Goal: Transaction & Acquisition: Purchase product/service

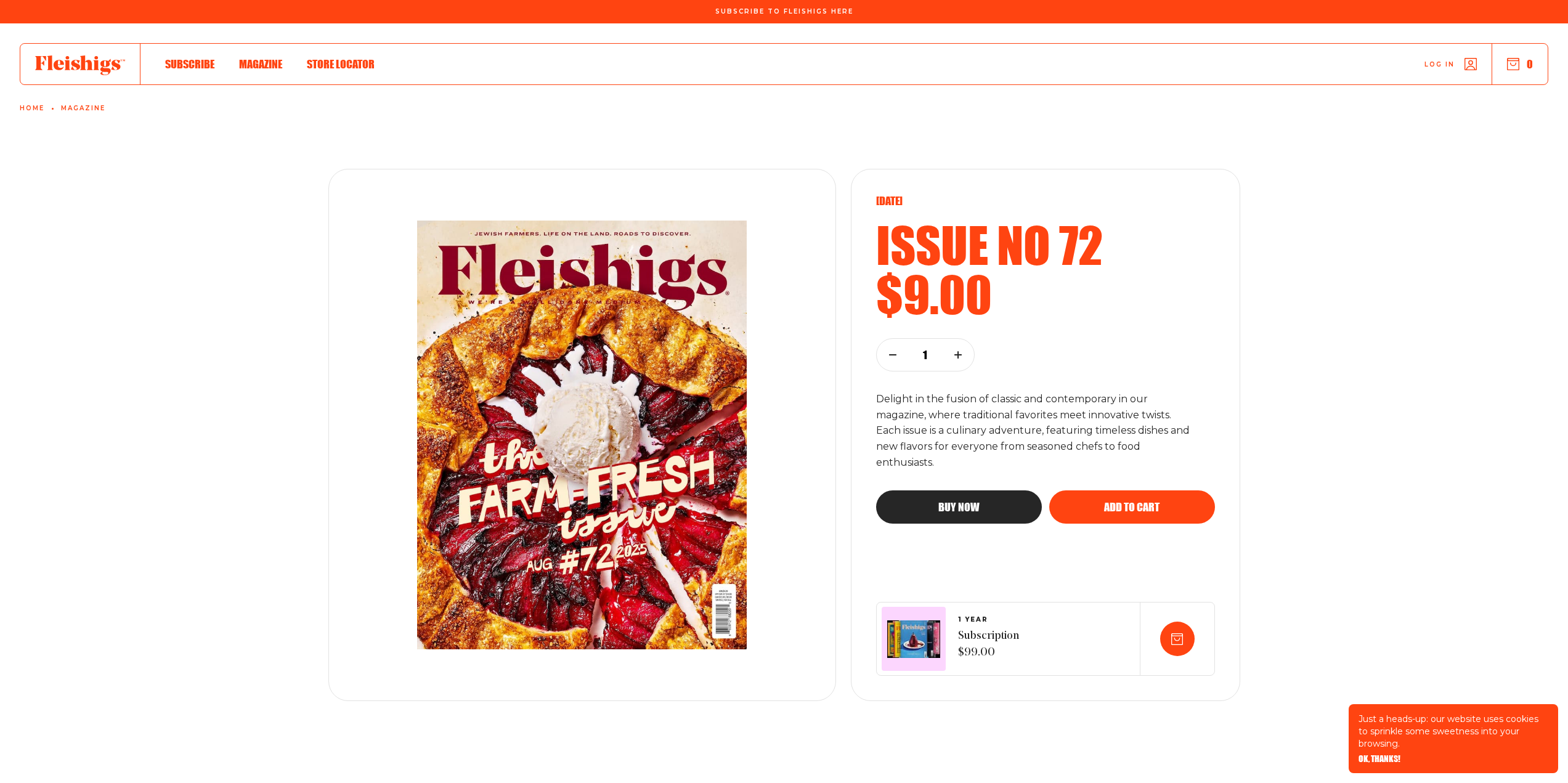
click at [969, 501] on span "Buy now" at bounding box center [959, 496] width 41 height 11
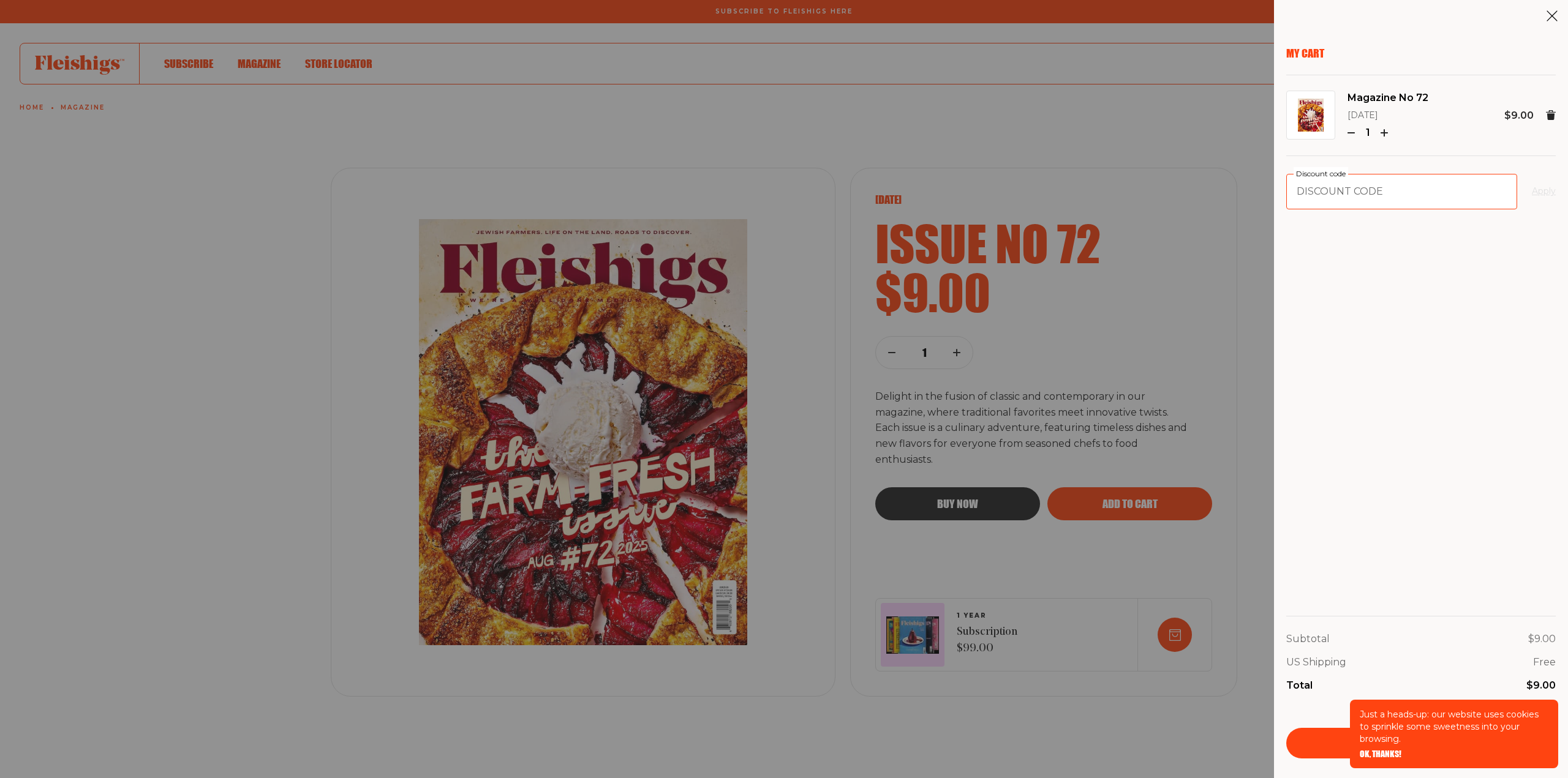
click at [1315, 198] on input "Discount code" at bounding box center [1402, 191] width 231 height 35
paste input "KGURU"
type input "KGURU"
click at [1548, 182] on form "KGURU Discount code Apply" at bounding box center [1421, 191] width 270 height 35
click at [1543, 191] on button "Apply" at bounding box center [1544, 191] width 24 height 15
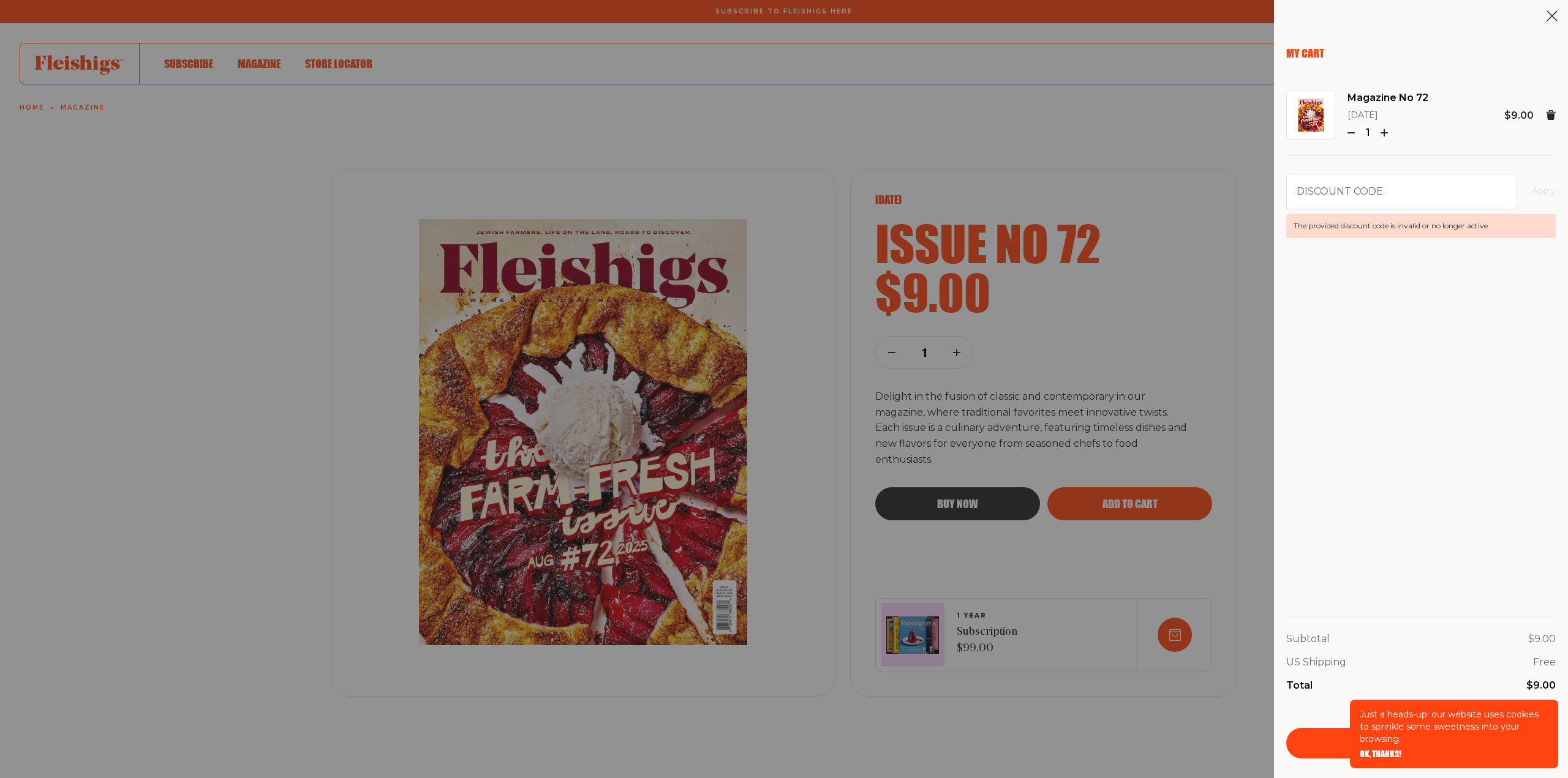
click at [1443, 563] on div "My Cart Magazine No 72 [DATE] 1 $9.00 Discount code Apply The provided discount…" at bounding box center [1421, 402] width 270 height 712
click at [1386, 750] on span "OK, THANKS!" at bounding box center [1381, 745] width 42 height 8
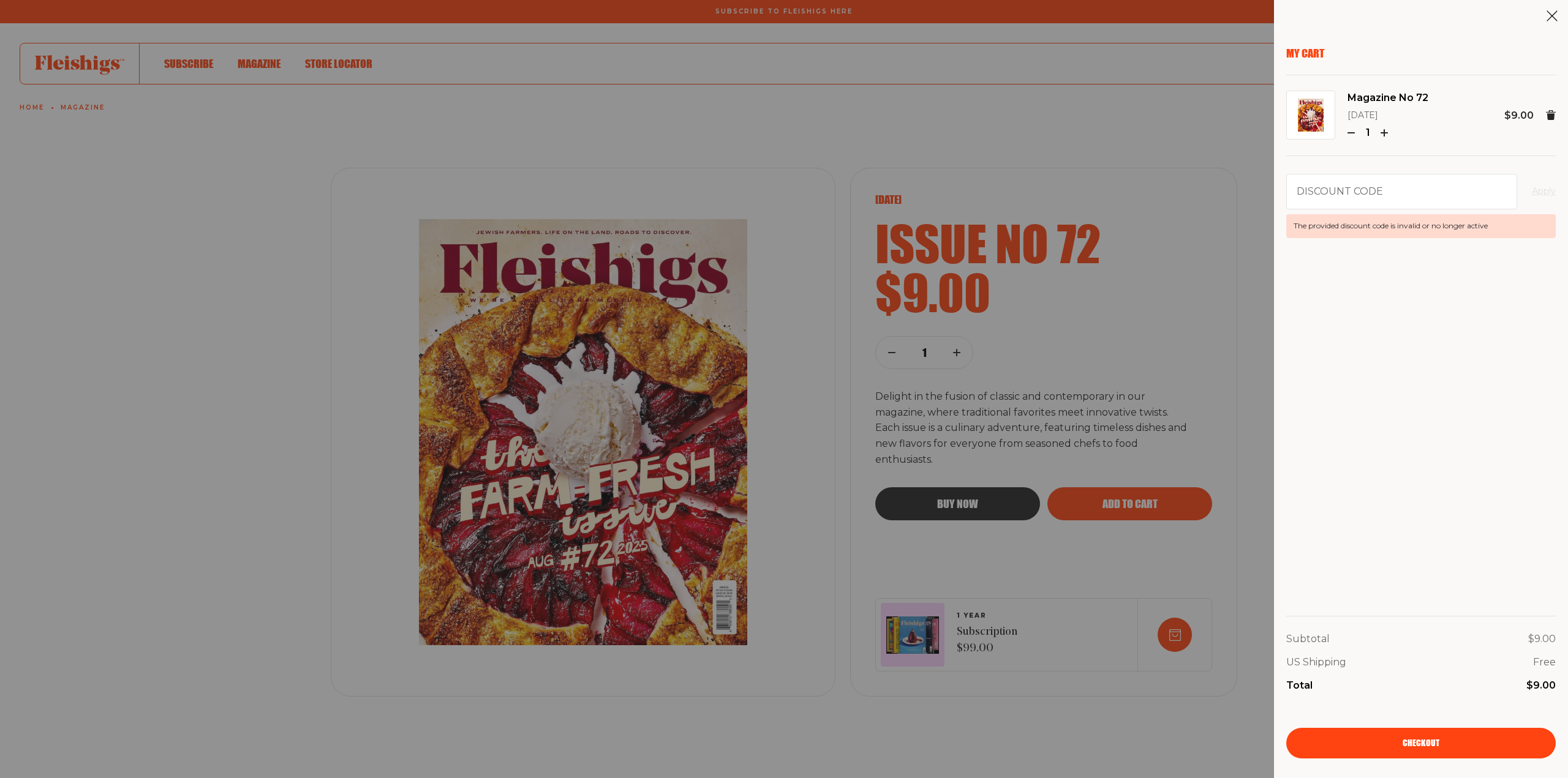
click at [1381, 750] on link "Checkout" at bounding box center [1421, 743] width 270 height 31
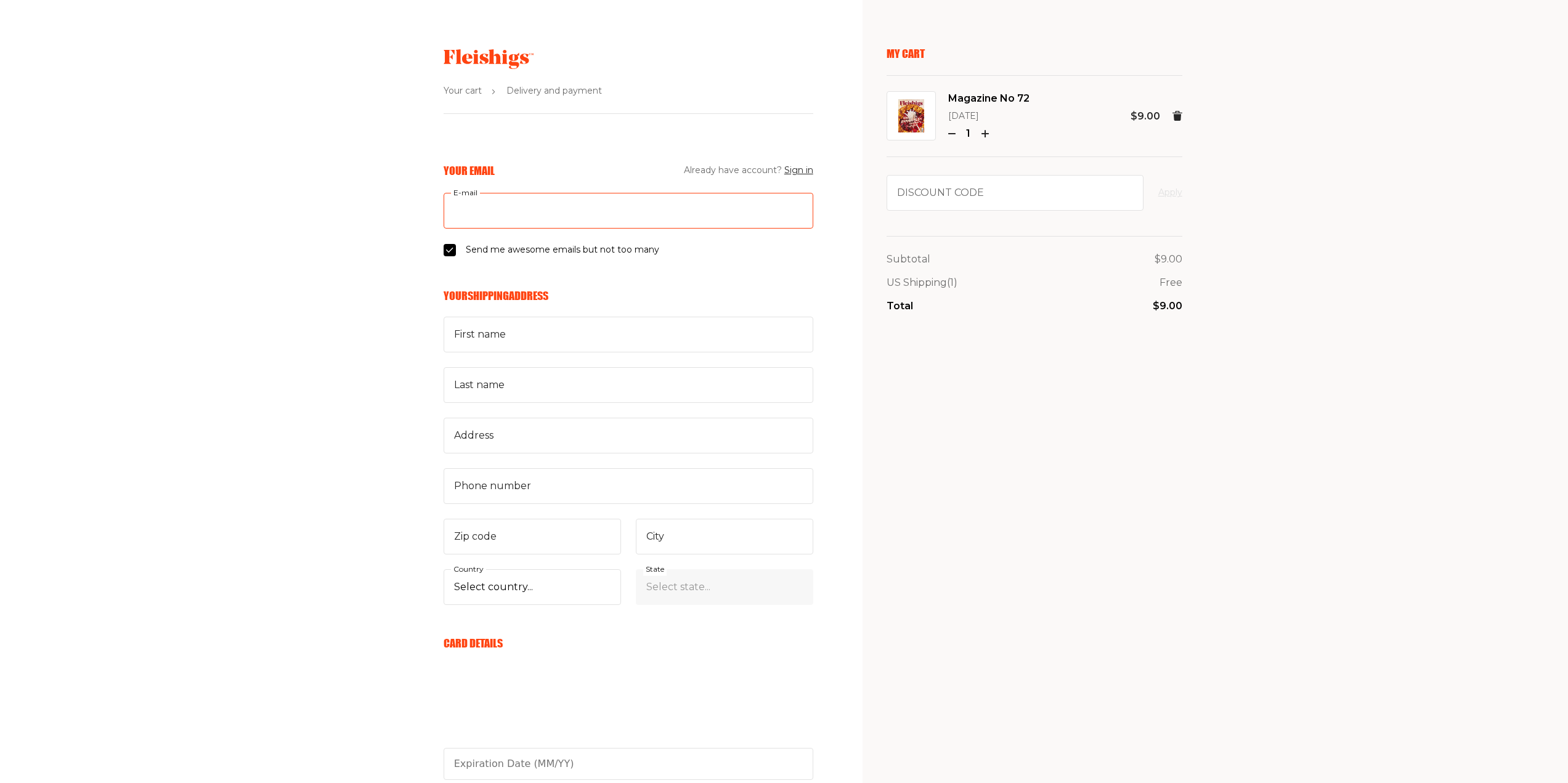
click at [505, 205] on input "E-mail" at bounding box center [628, 211] width 369 height 36
type input "brianna.riggi@magrinopr.com"
click at [493, 339] on input "First name" at bounding box center [628, 334] width 369 height 36
type input "Brianna"
click at [506, 393] on input "Last name" at bounding box center [628, 385] width 369 height 36
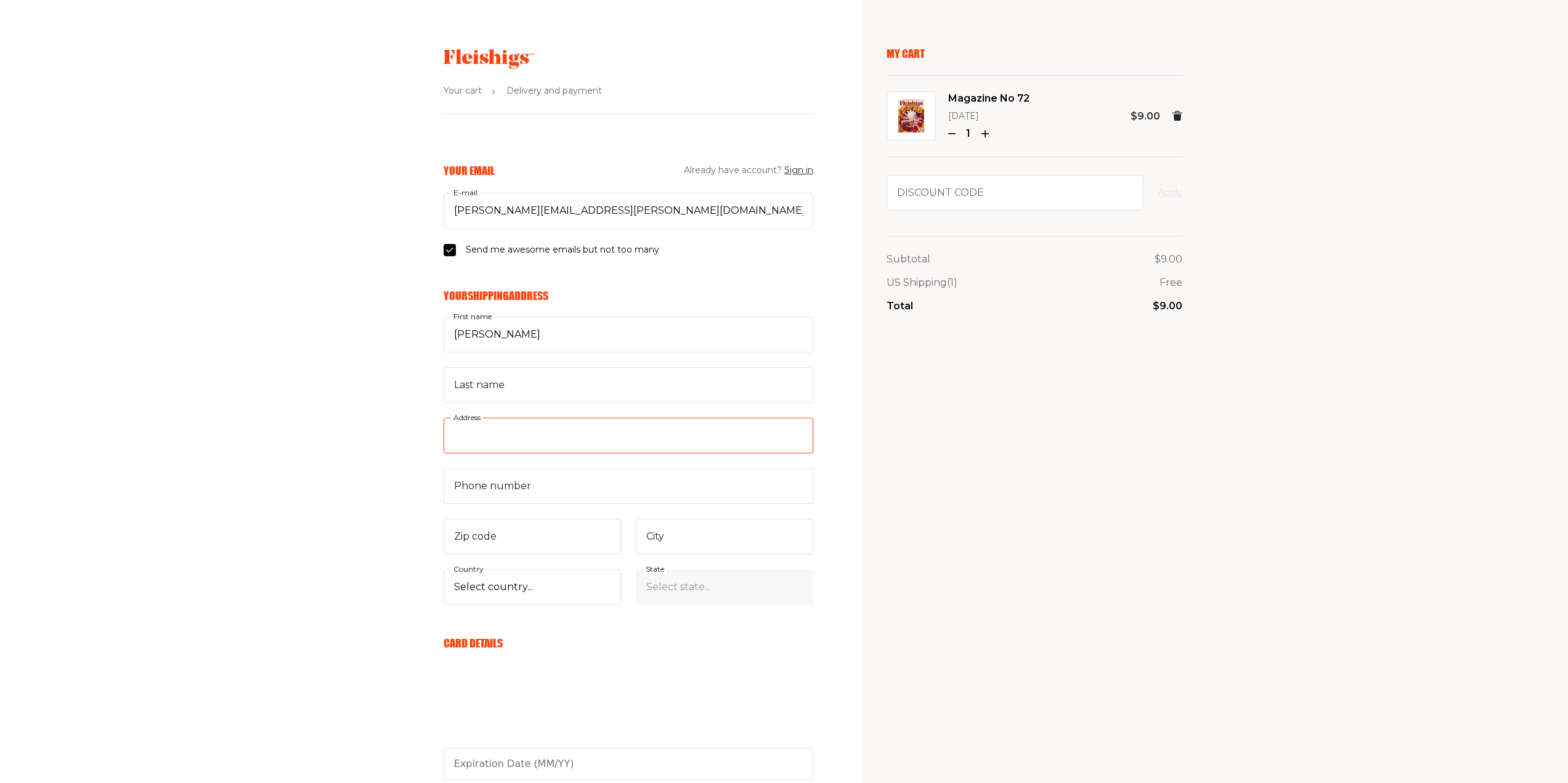
click at [497, 431] on input "Address" at bounding box center [628, 435] width 369 height 36
type input "352 Park Avenue South 6th Floor"
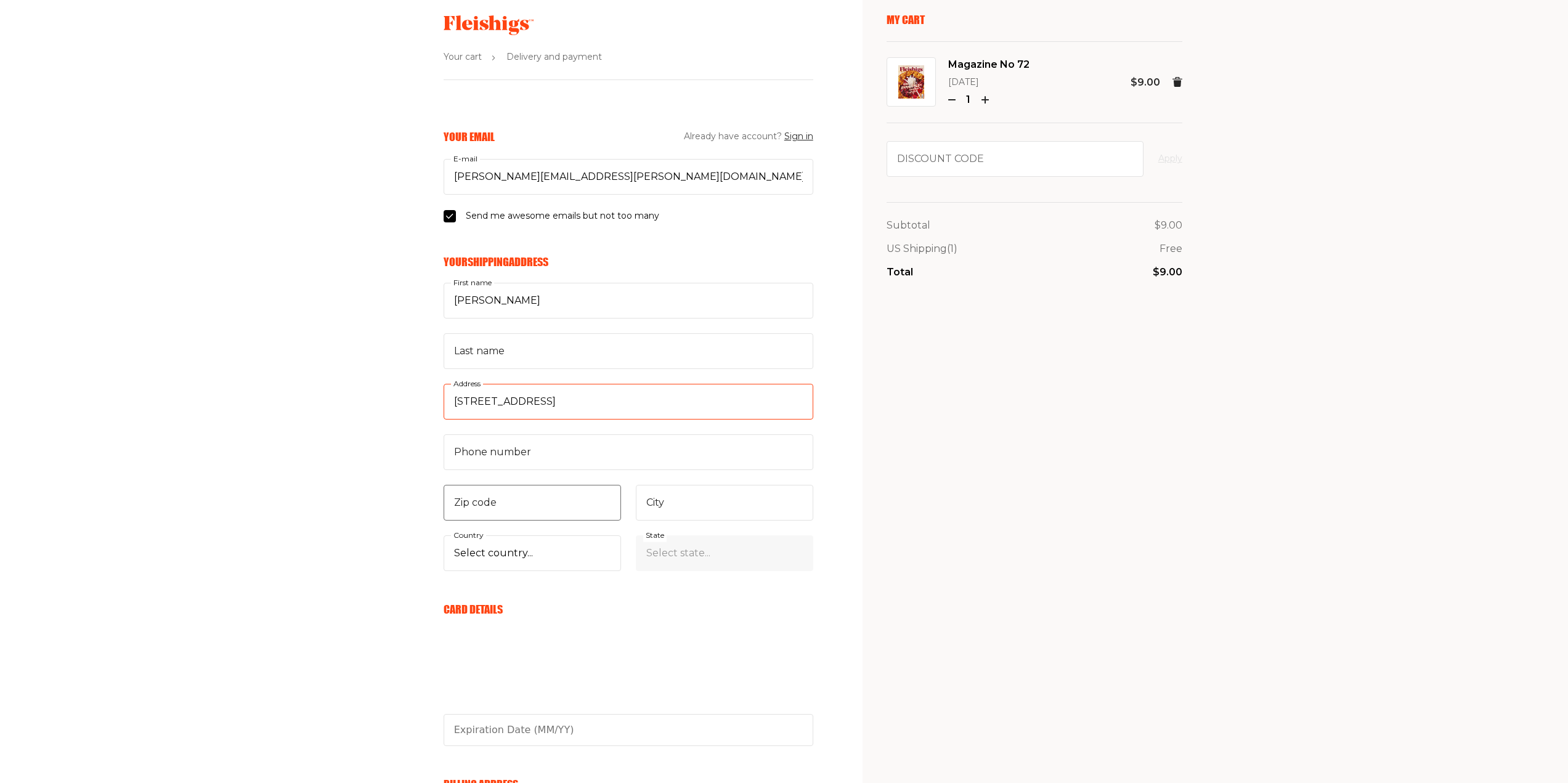
scroll to position [61, 0]
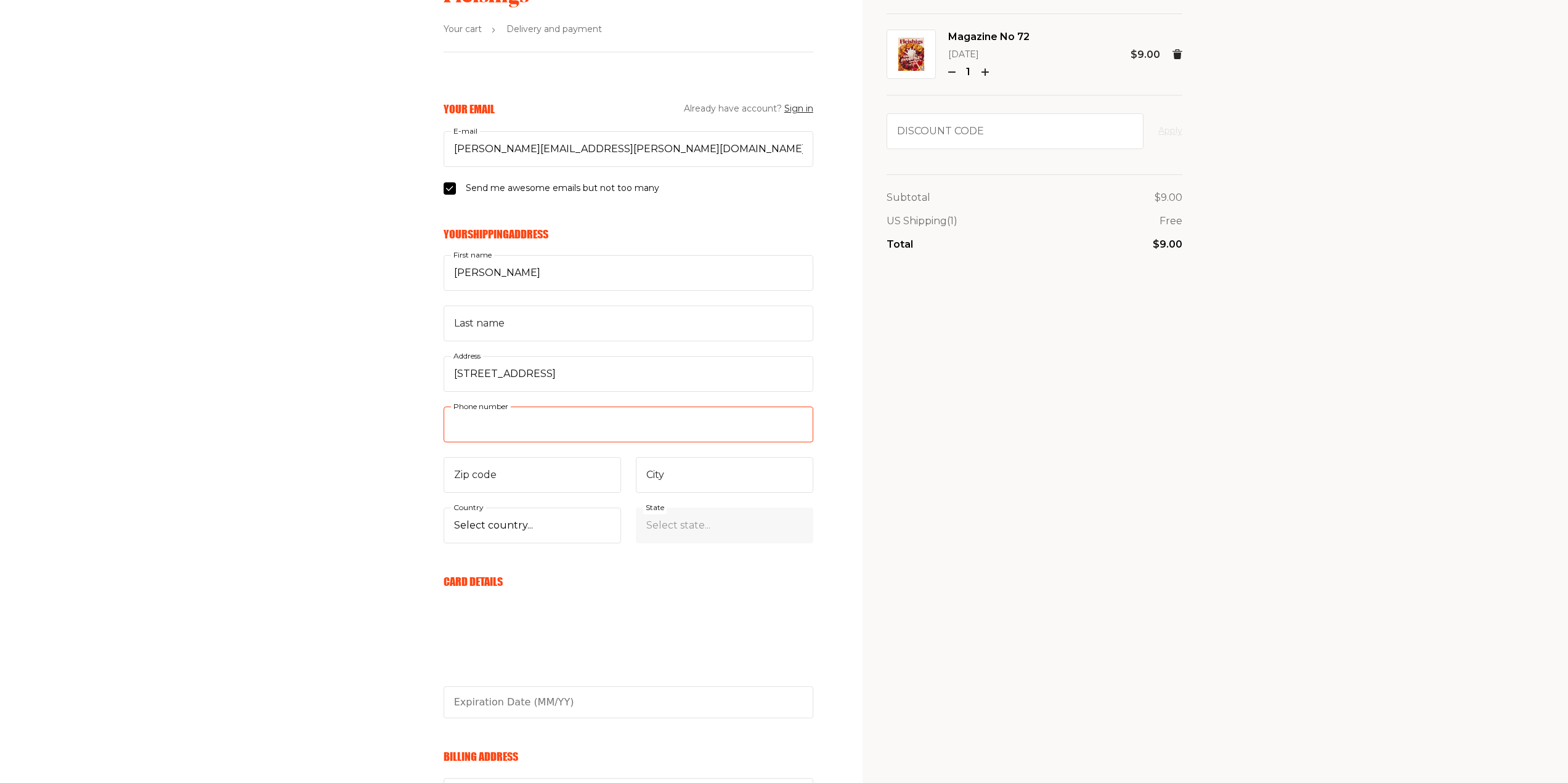
click at [497, 413] on div "Phone number" at bounding box center [628, 424] width 369 height 36
click at [497, 413] on input "Phone number" at bounding box center [628, 424] width 369 height 36
type input "908"
click at [508, 424] on input "Phone number" at bounding box center [628, 424] width 369 height 36
click at [509, 478] on input "Zip code" at bounding box center [532, 475] width 178 height 36
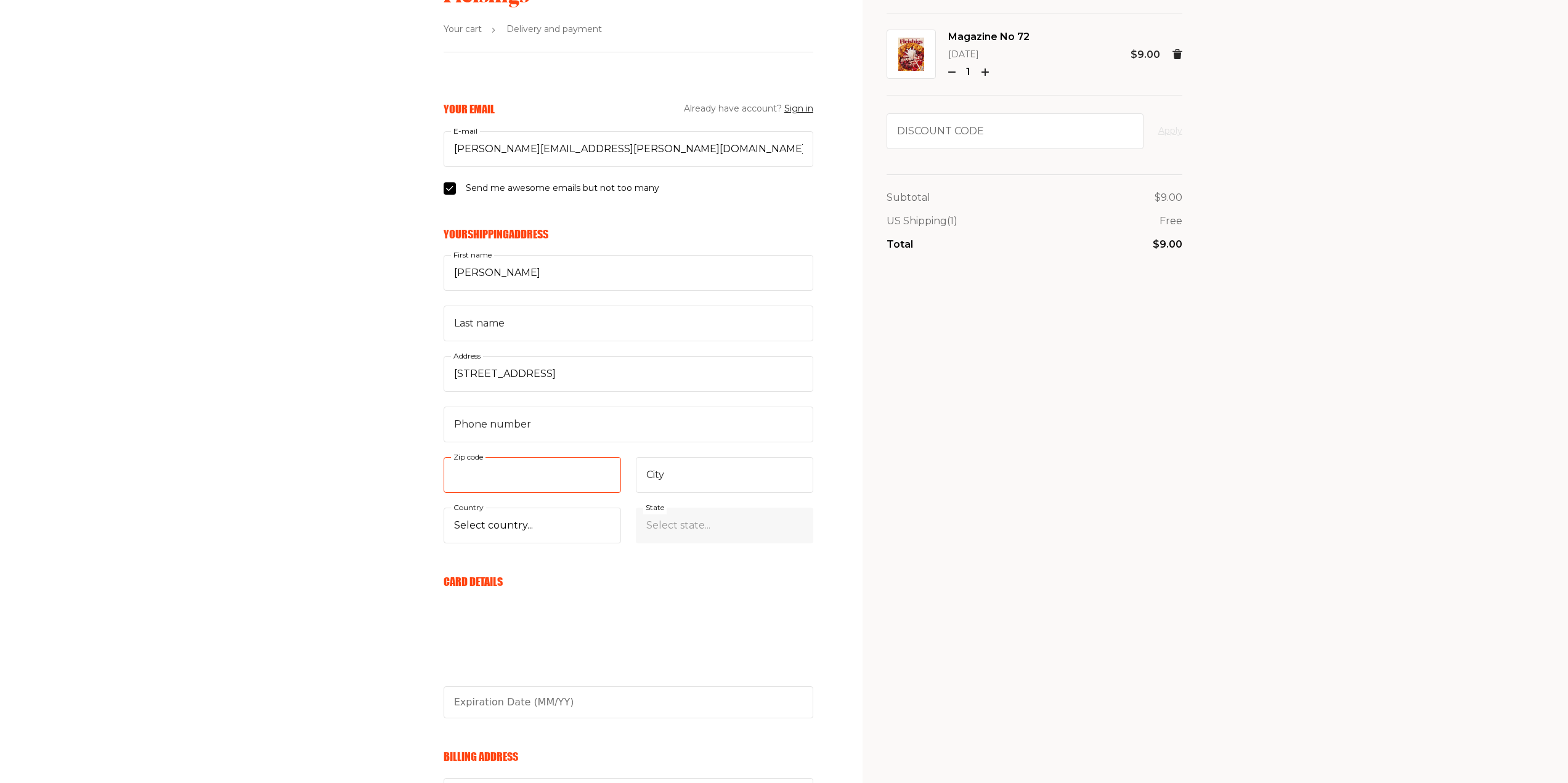
type input "10010"
click at [697, 475] on input "City" at bounding box center [724, 475] width 178 height 36
type input "New York"
click at [526, 520] on select "Select country... United States Canada (+$29/subscription) Afghanistan (+$44/su…" at bounding box center [532, 525] width 178 height 36
select select "US"
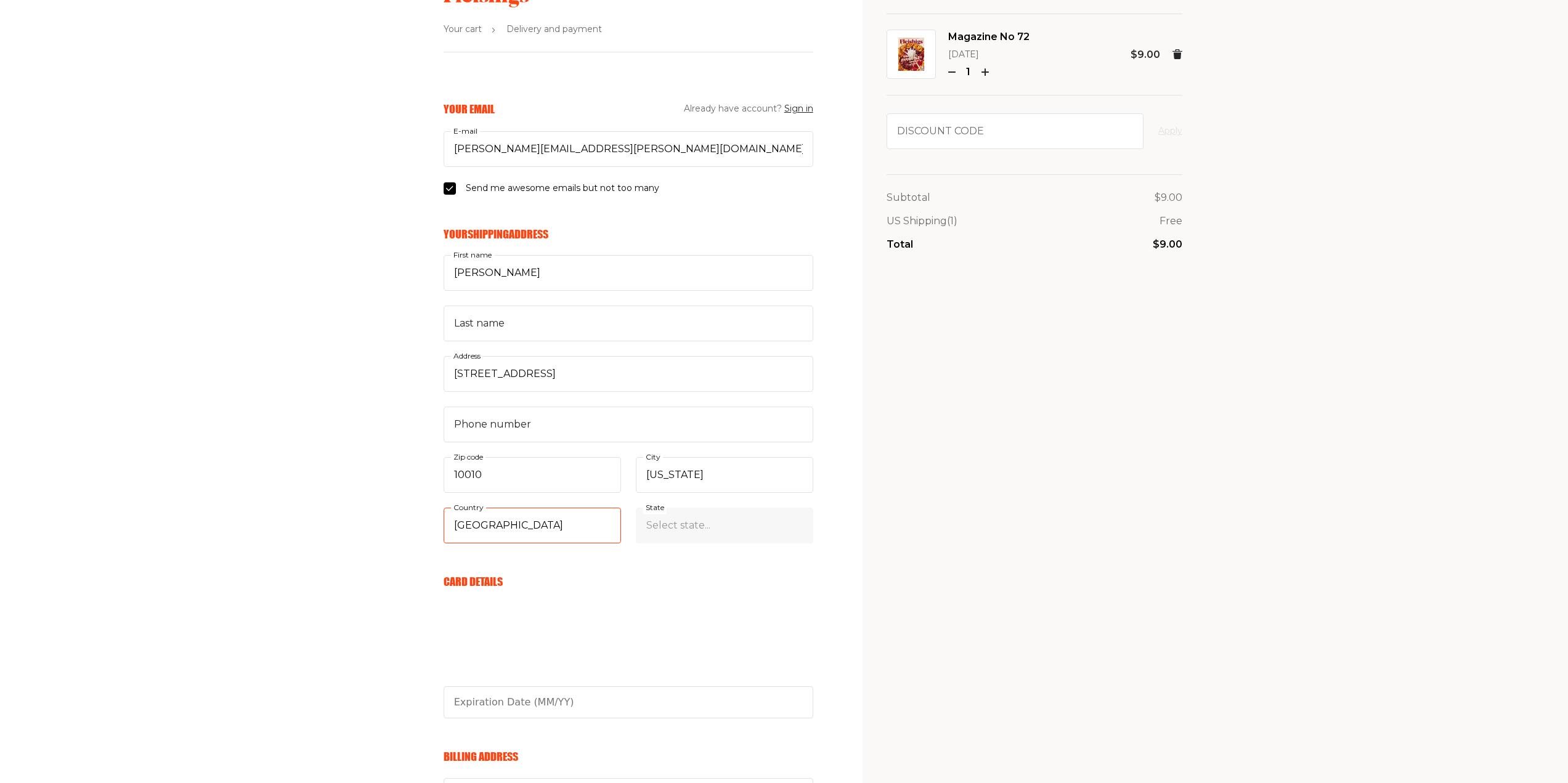
click at [444, 508] on select "Select country... United States Canada (+$29/subscription) Afghanistan (+$44/su…" at bounding box center [532, 525] width 178 height 36
click at [674, 519] on select "Select state... Alabama Alaska American Samoa Arizona Arkansas California Color…" at bounding box center [724, 525] width 178 height 36
select select "New York"
click at [635, 508] on select "Select state... Alabama Alaska American Samoa Arizona Arkansas California Color…" at bounding box center [724, 525] width 178 height 36
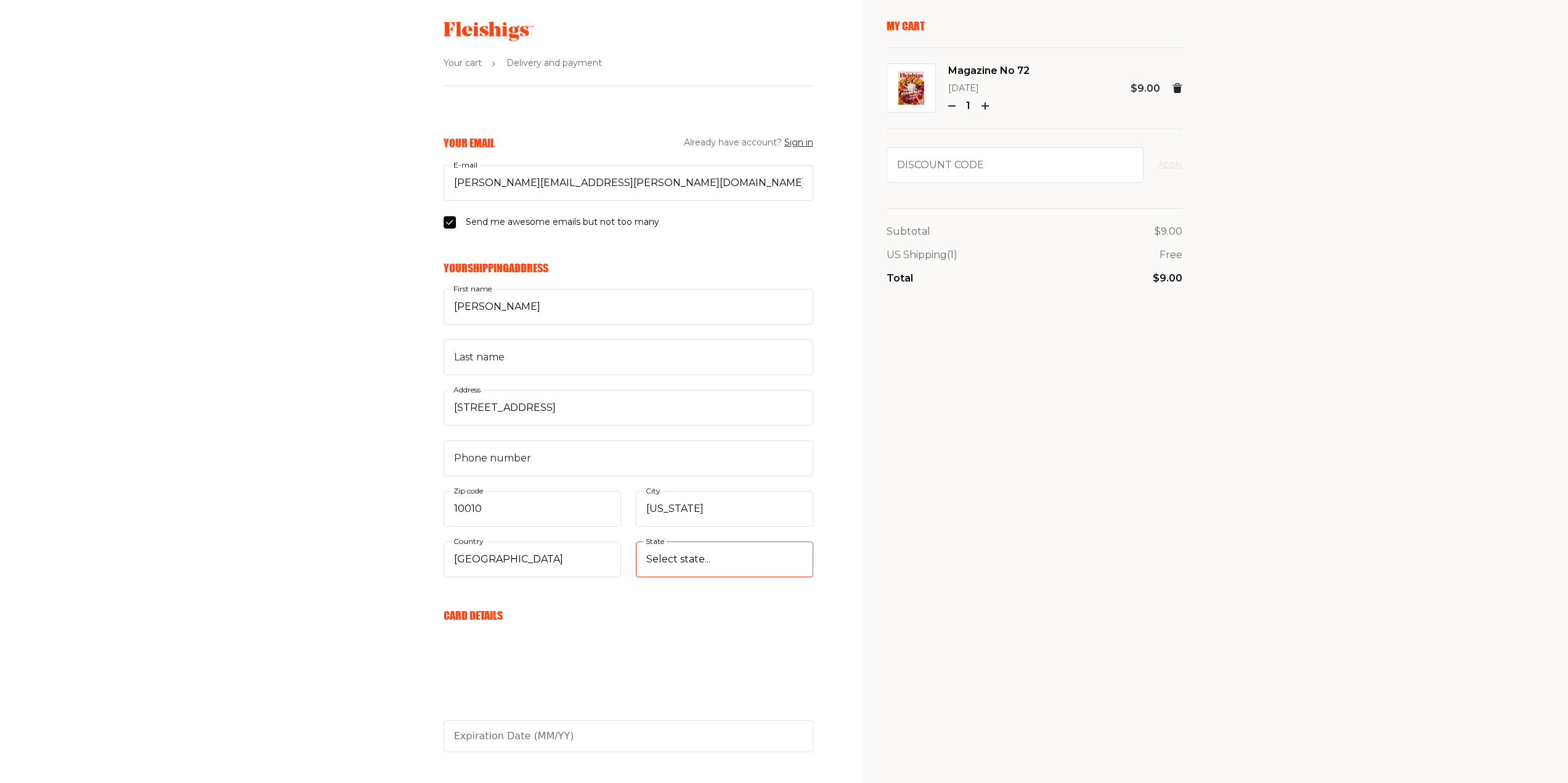
scroll to position [0, 0]
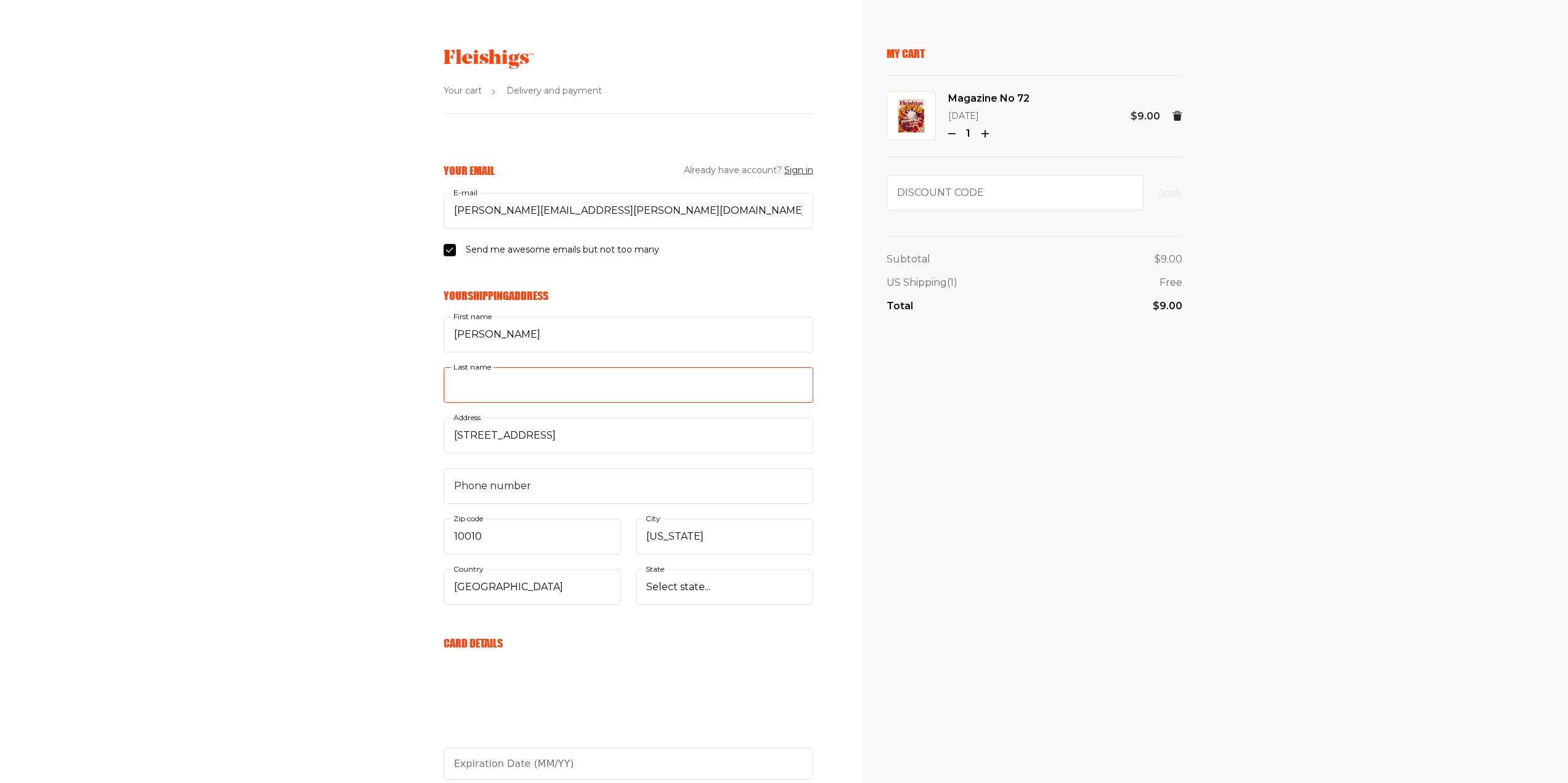
click at [508, 392] on input "Last name" at bounding box center [628, 385] width 369 height 36
type input "Riggi"
click at [920, 464] on div "My Cart Magazine No 72 Aug 2025 1 $9.00 Discount code Apply Subtotal $9.00 US S…" at bounding box center [1035, 574] width 296 height 1055
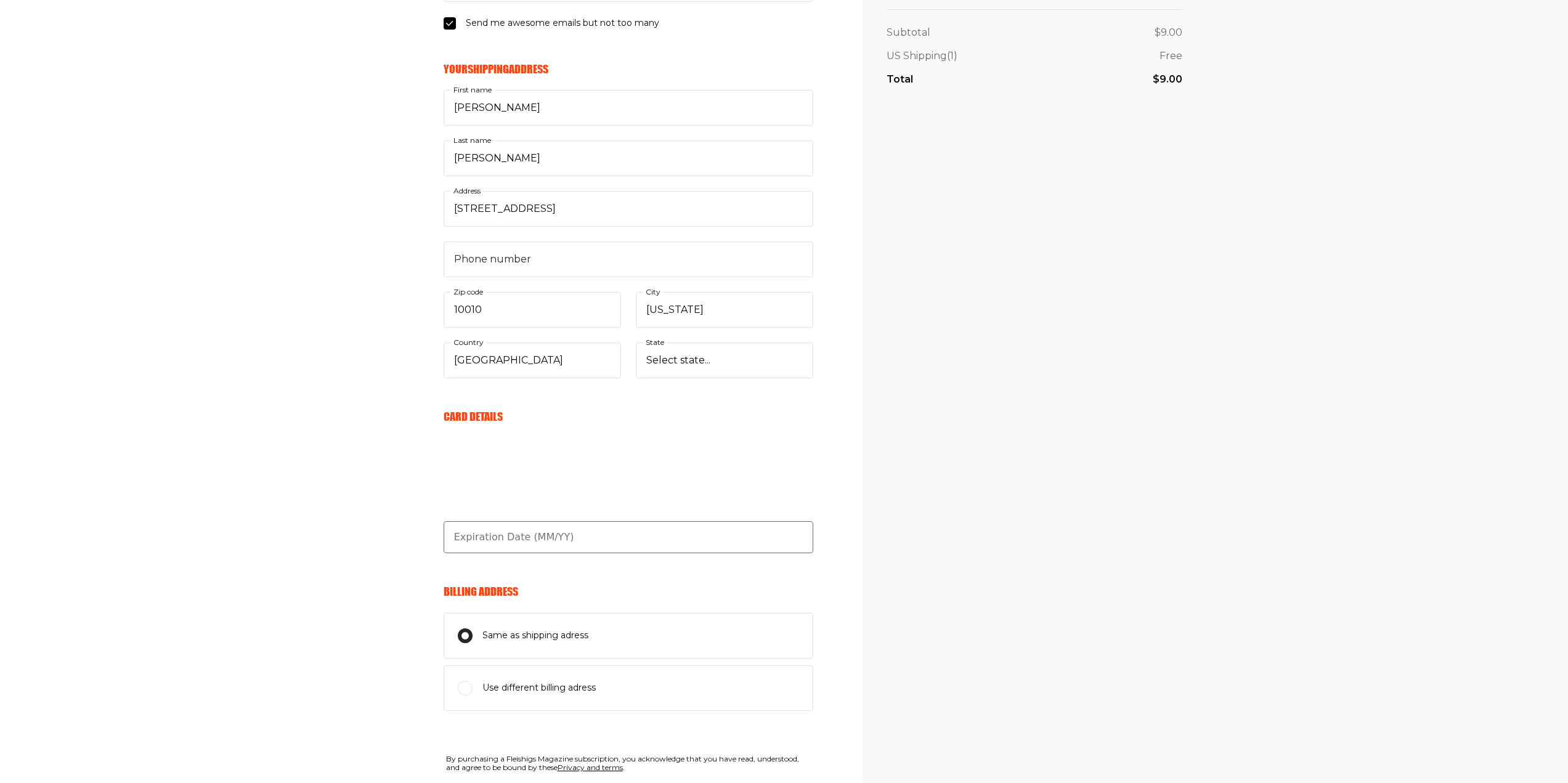
scroll to position [247, 0]
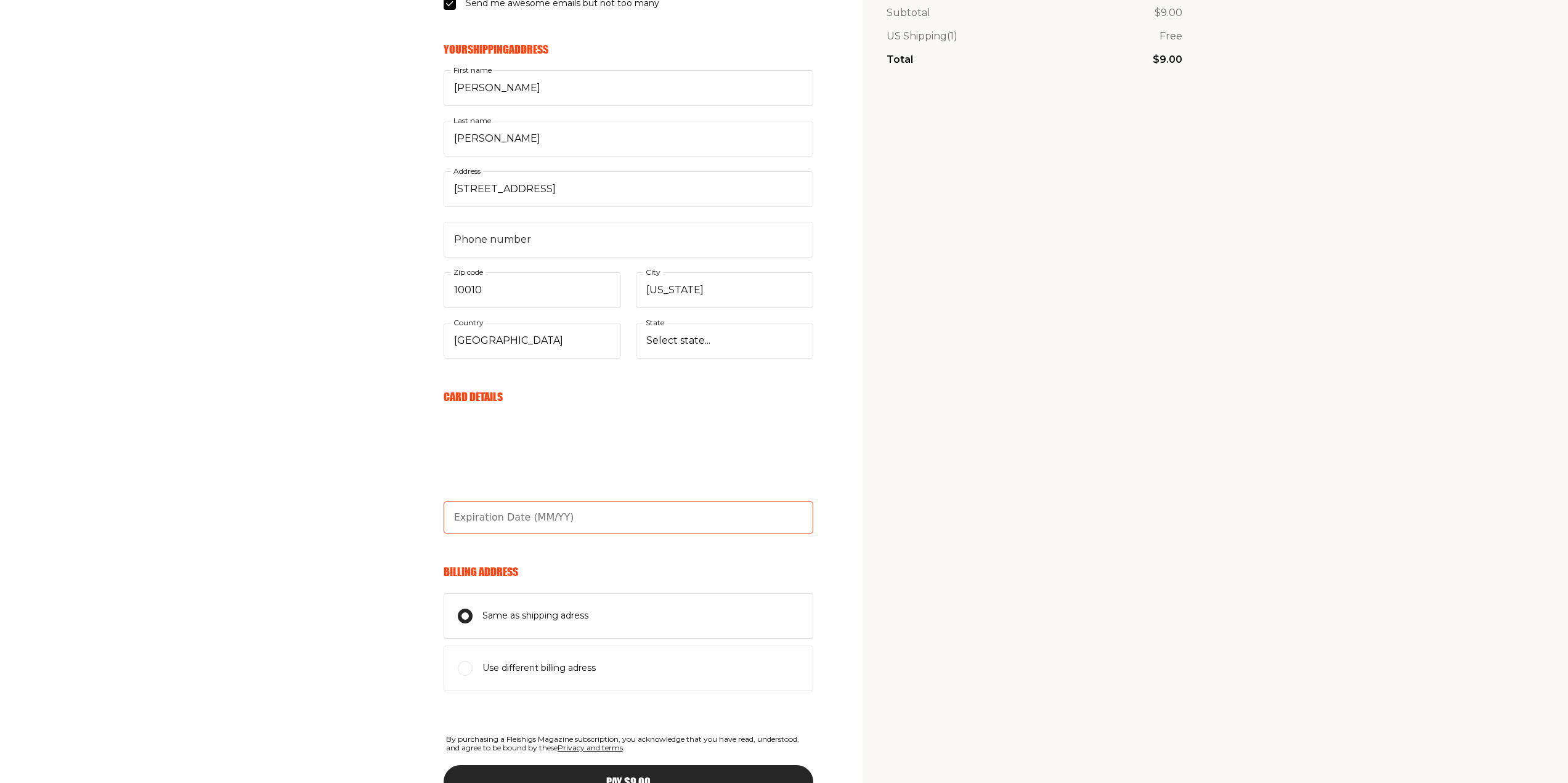
click at [468, 521] on input "text" at bounding box center [628, 517] width 369 height 32
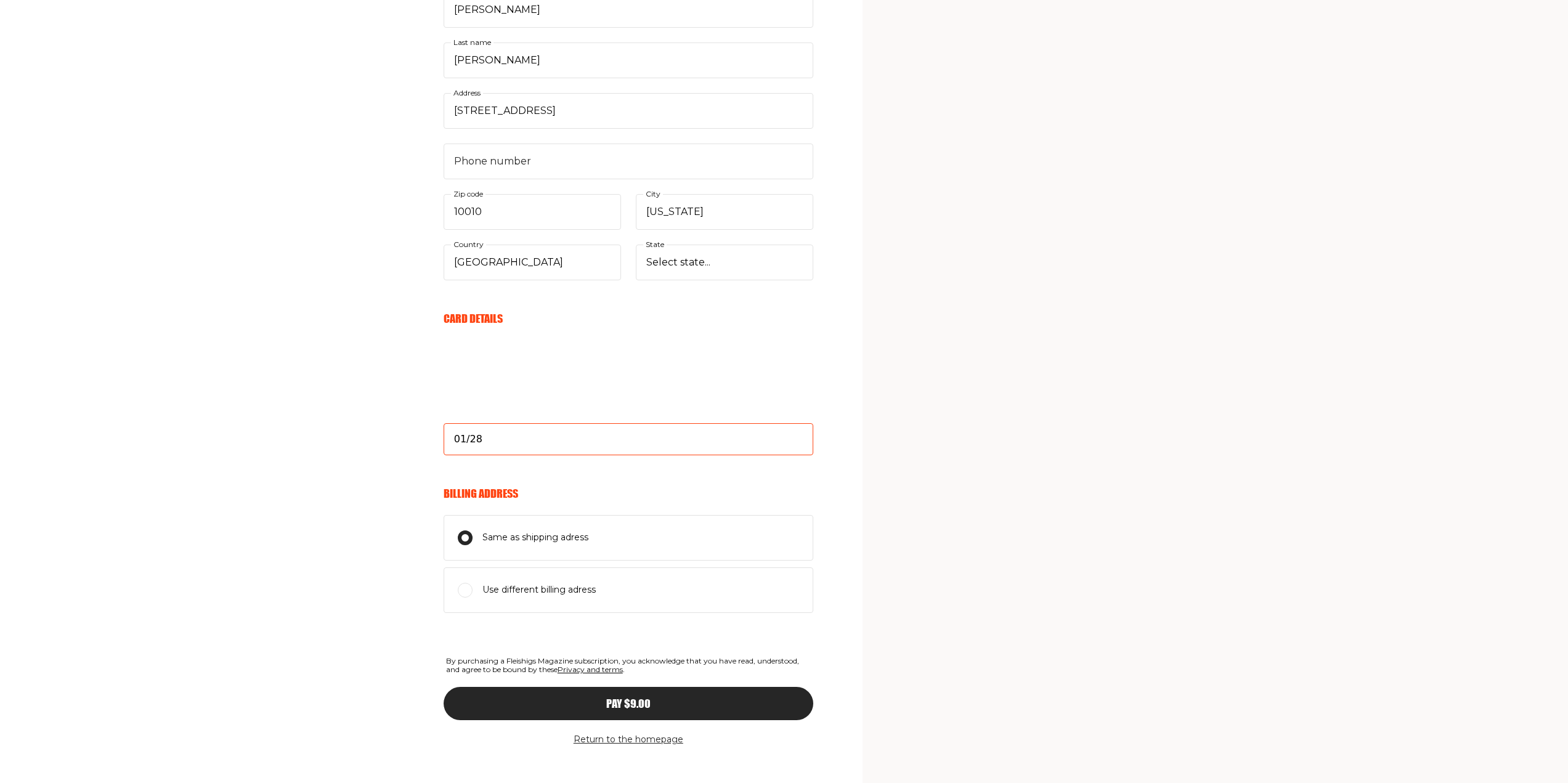
scroll to position [339, 0]
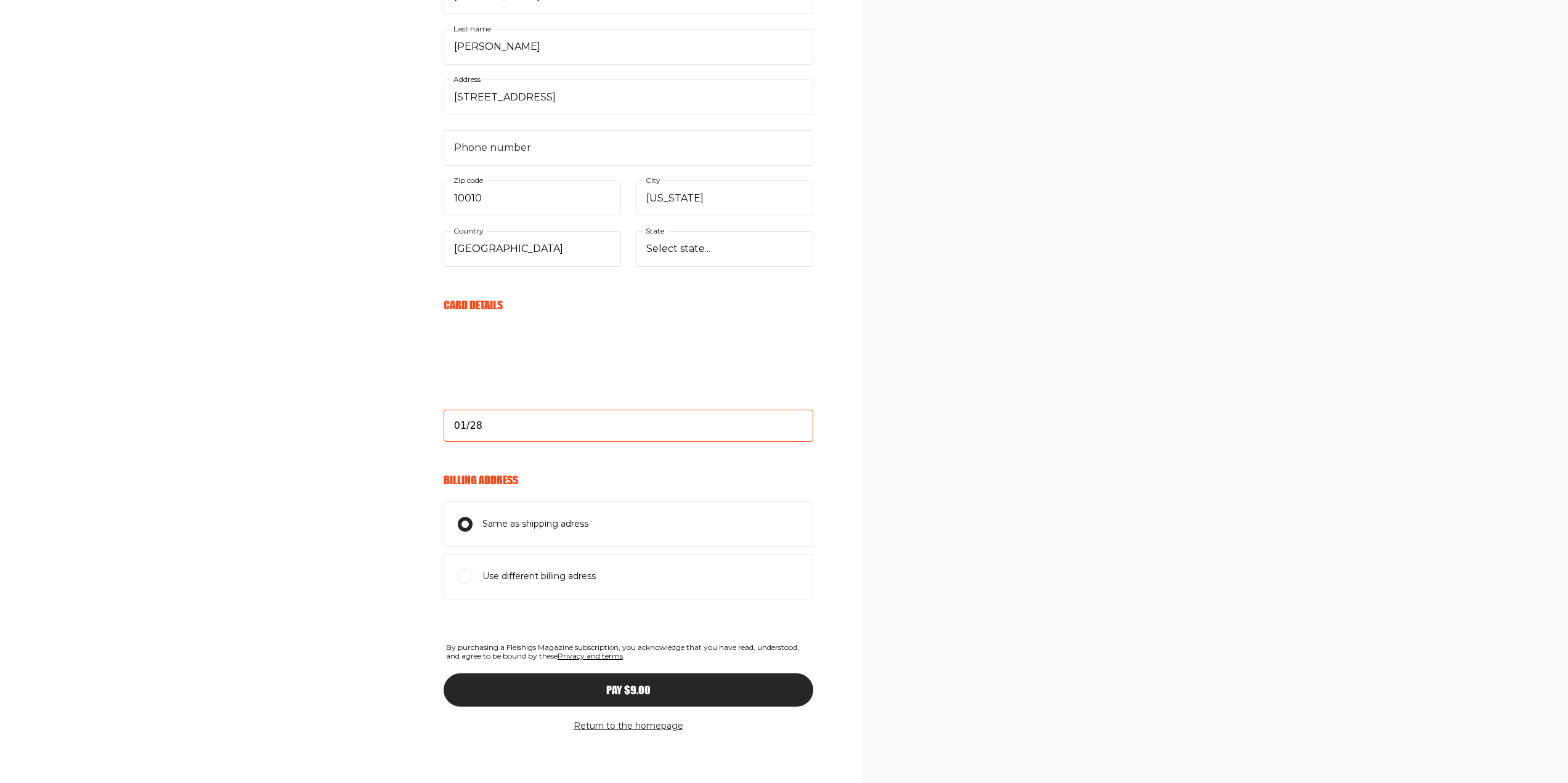
type input "01/28"
click at [639, 685] on span "Pay $9.00" at bounding box center [628, 679] width 45 height 11
drag, startPoint x: 520, startPoint y: 150, endPoint x: 428, endPoint y: 148, distance: 92.0
click at [428, 148] on div "Your Email Already have account? Sign in brianna.riggi@magrinopr.com E-mail Sen…" at bounding box center [406, 304] width 813 height 958
type input "9084773435"
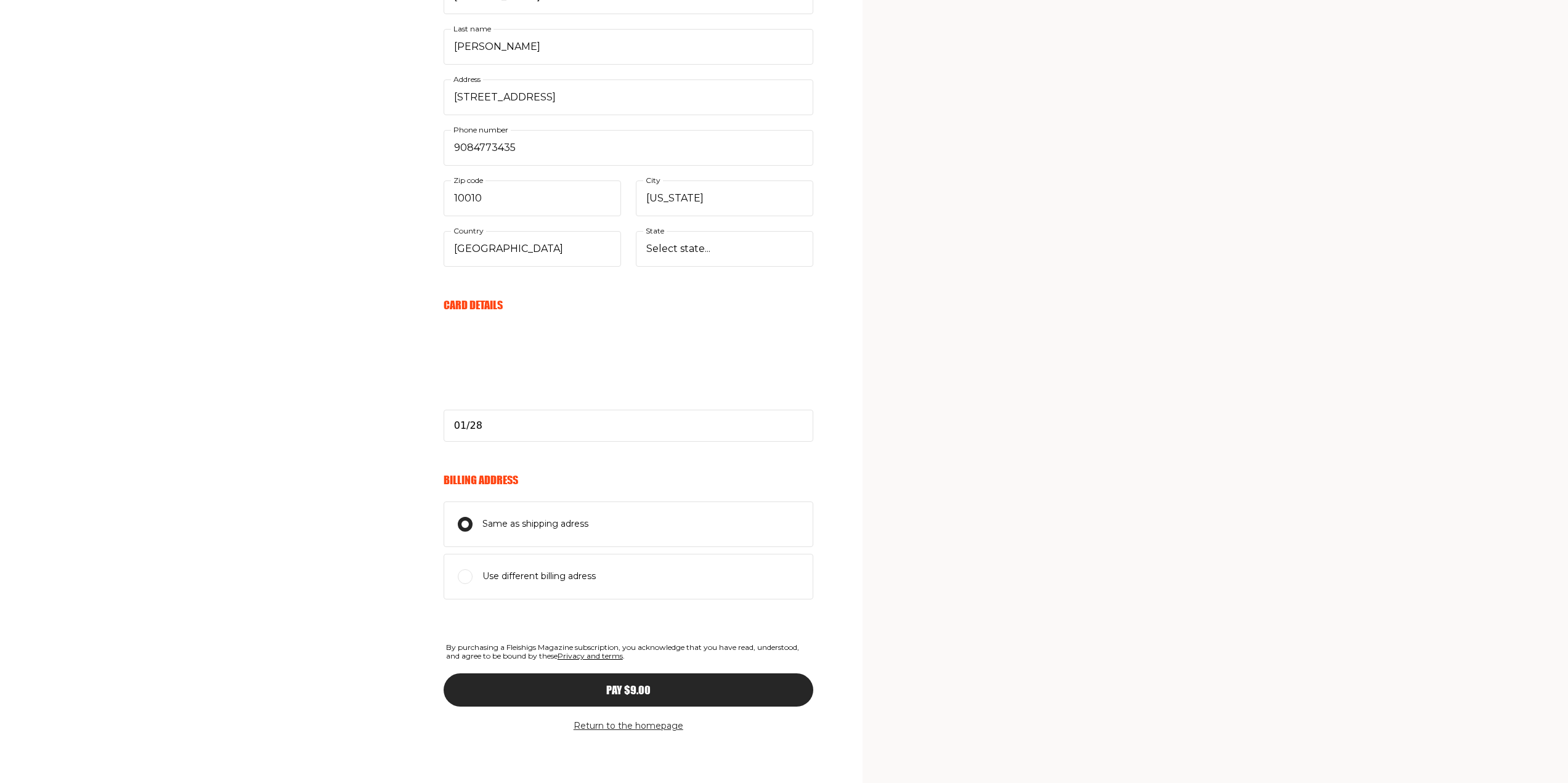
click at [403, 205] on div "Your Email Already have account? Sign in brianna.riggi@magrinopr.com E-mail Sen…" at bounding box center [406, 304] width 813 height 958
click at [521, 148] on input "9084773435" at bounding box center [628, 147] width 369 height 36
drag, startPoint x: 521, startPoint y: 148, endPoint x: 429, endPoint y: 147, distance: 92.0
click at [429, 147] on div "Your Email Already have account? Sign in brianna.riggi@magrinopr.com E-mail Sen…" at bounding box center [406, 304] width 813 height 958
type input "908"
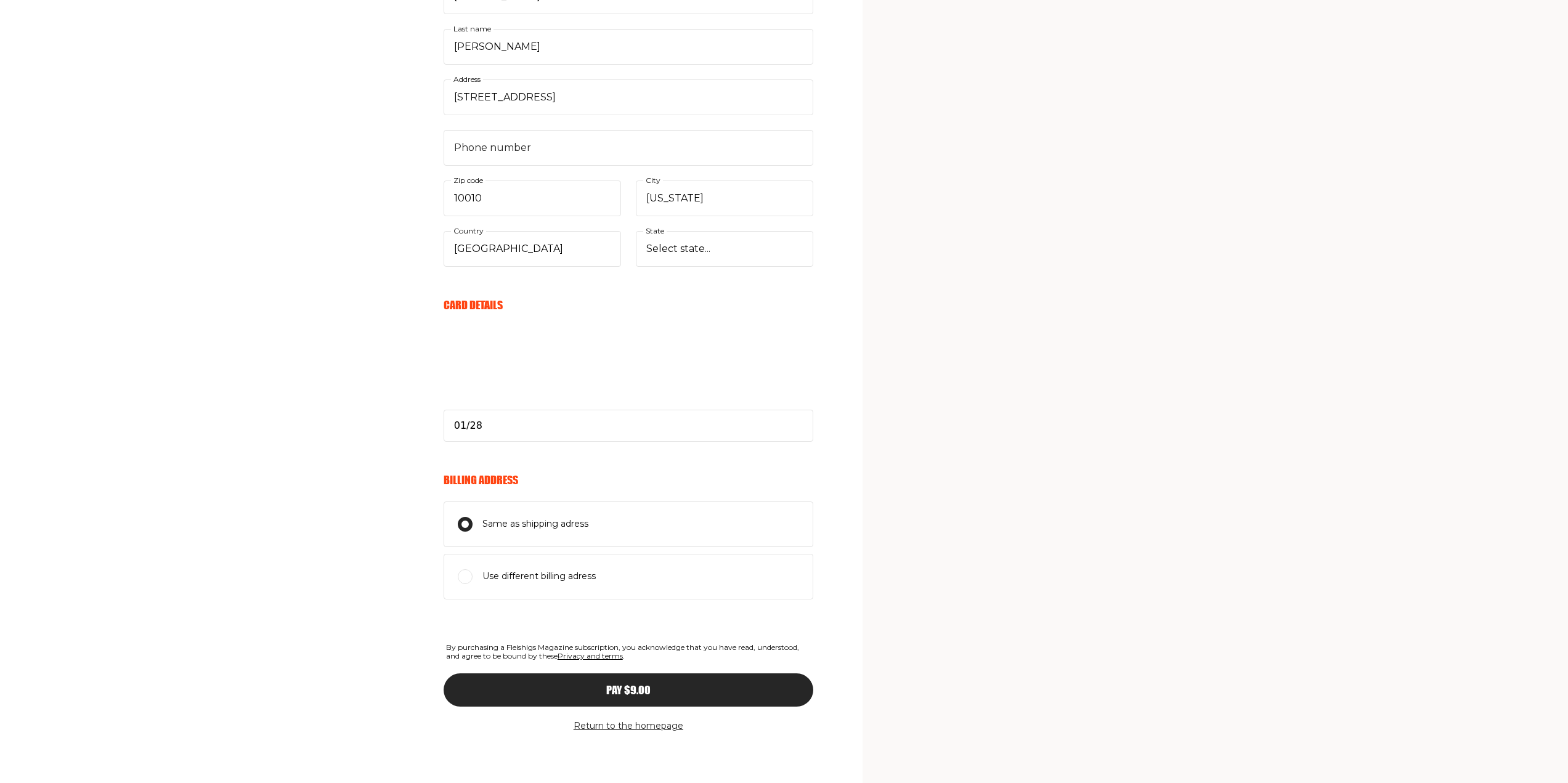
click at [379, 193] on div "Your Email Already have account? Sign in brianna.riggi@magrinopr.com E-mail Sen…" at bounding box center [406, 304] width 813 height 958
click at [537, 151] on input "Phone number" at bounding box center [628, 147] width 369 height 36
drag, startPoint x: 537, startPoint y: 151, endPoint x: 473, endPoint y: 156, distance: 64.2
click at [473, 156] on input "Phone number" at bounding box center [628, 147] width 369 height 36
type input "9084773435"
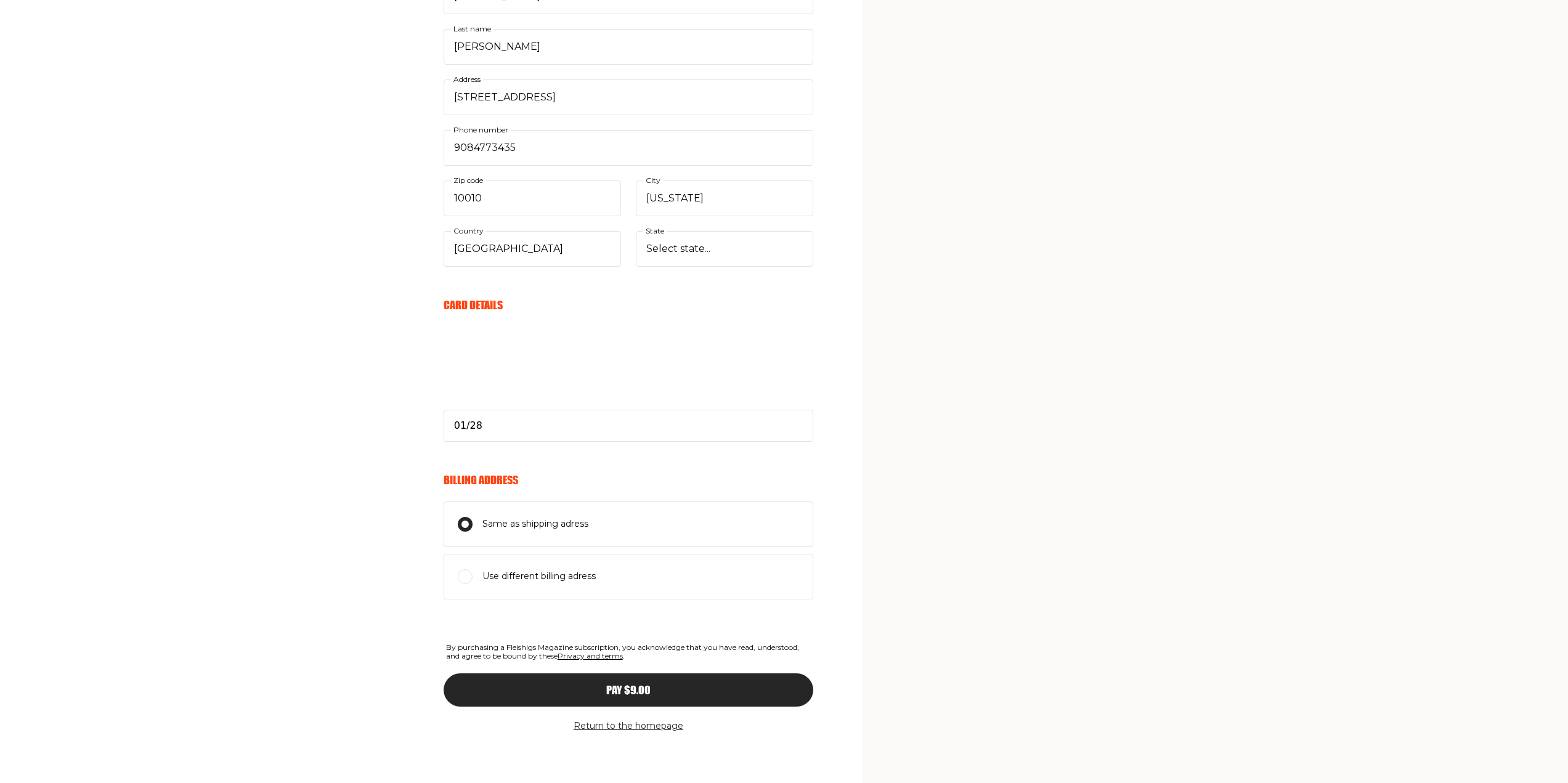
click at [298, 342] on div "Your Email Already have account? Sign in brianna.riggi@magrinopr.com E-mail Sen…" at bounding box center [406, 304] width 813 height 958
click at [630, 685] on span "Pay $9.00" at bounding box center [628, 679] width 45 height 11
